Goal: Find specific page/section: Find specific page/section

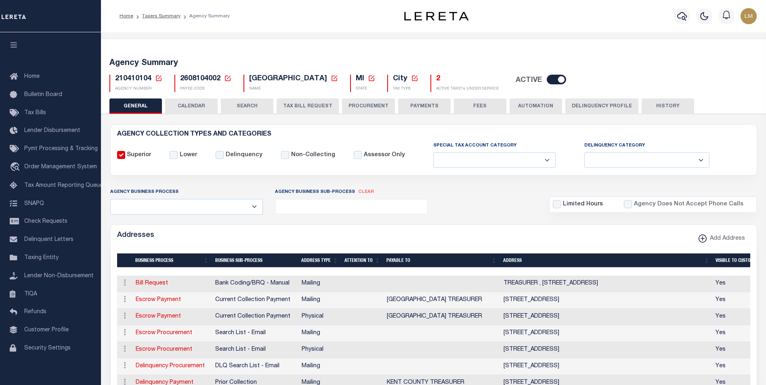
select select
click at [159, 77] on icon at bounding box center [159, 78] width 6 height 6
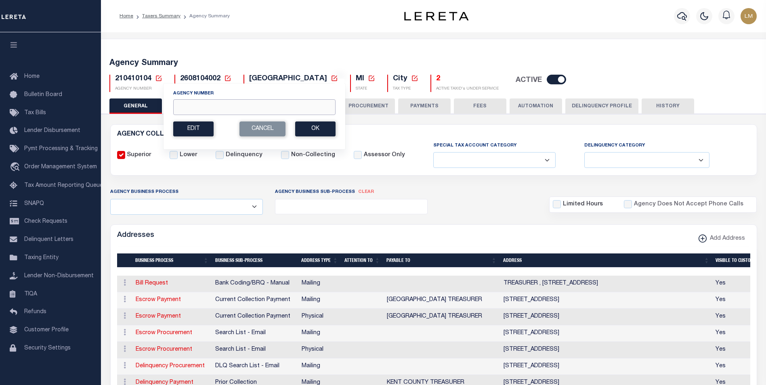
drag, startPoint x: 184, startPoint y: 107, endPoint x: 189, endPoint y: 106, distance: 4.6
click at [184, 107] on input "Agency Number" at bounding box center [254, 107] width 162 height 16
paste input "210410209"
type input "210410209"
click at [322, 132] on button "Ok" at bounding box center [315, 128] width 40 height 15
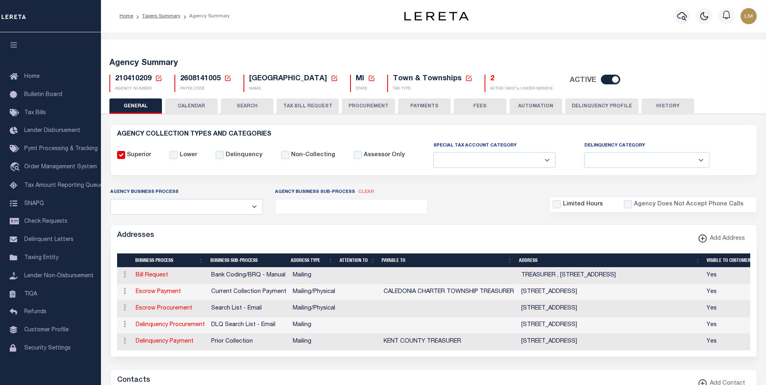
select select
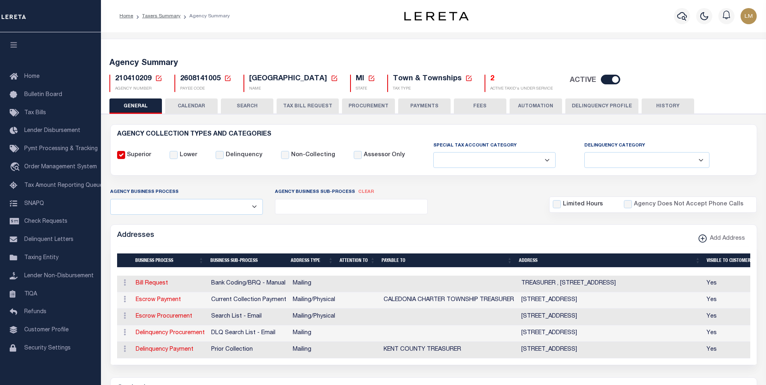
click at [157, 78] on icon at bounding box center [158, 78] width 7 height 7
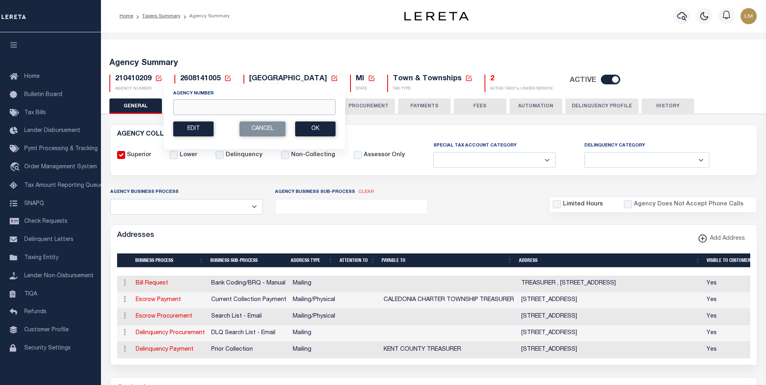
click at [182, 105] on input "Agency Number" at bounding box center [254, 107] width 162 height 16
paste input "210410210"
type input "210410210"
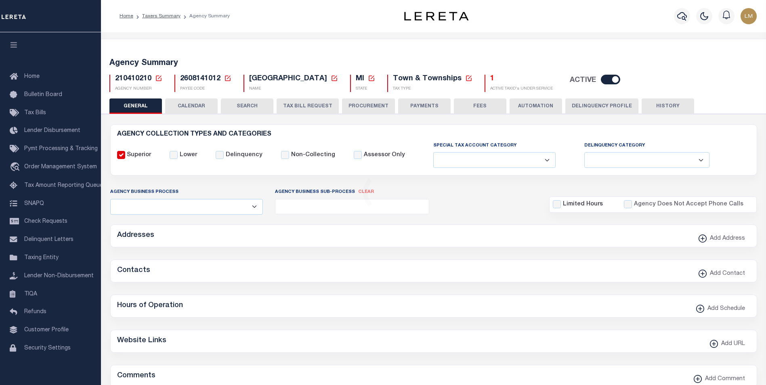
select select
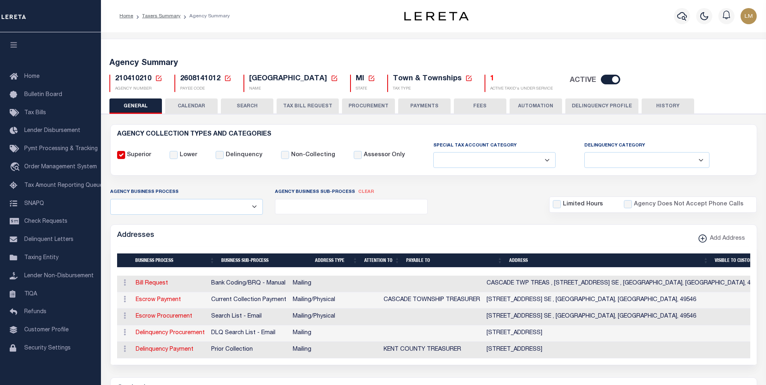
click at [161, 79] on icon at bounding box center [159, 78] width 6 height 6
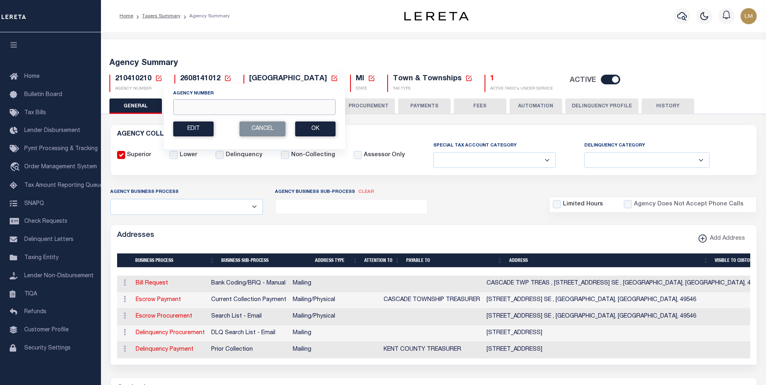
click at [189, 104] on input "Agency Number" at bounding box center [254, 107] width 162 height 16
paste input "210410212"
type input "210410212"
click at [316, 126] on button "Ok" at bounding box center [315, 128] width 40 height 15
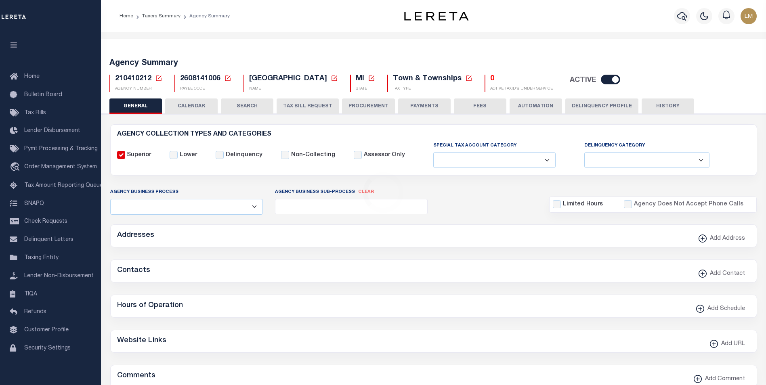
select select
